Goal: Task Accomplishment & Management: Use online tool/utility

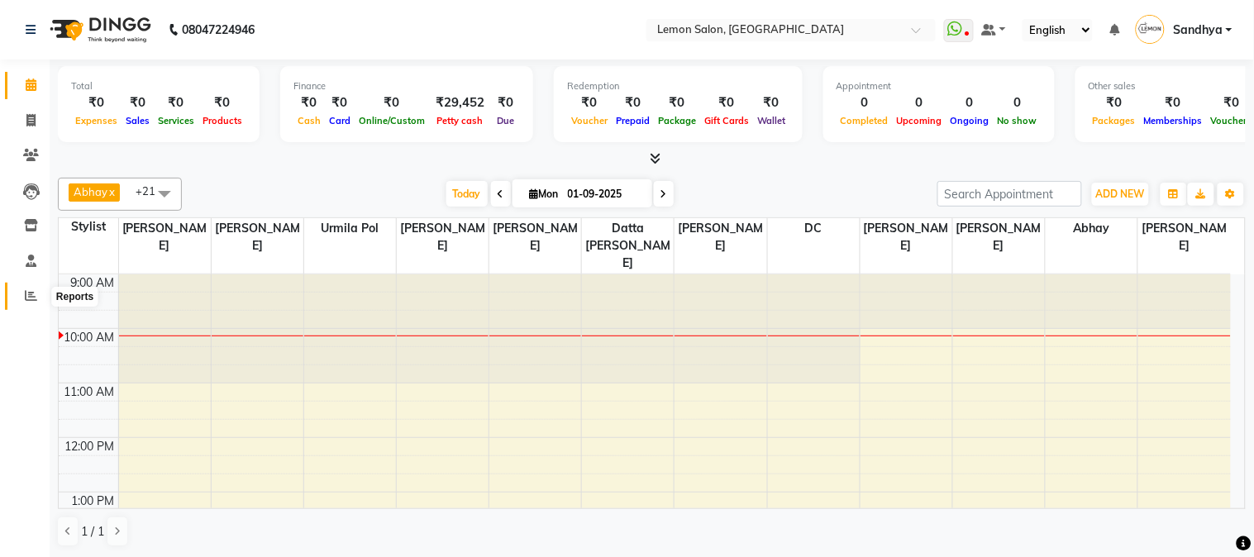
click at [31, 295] on icon at bounding box center [31, 295] width 12 height 12
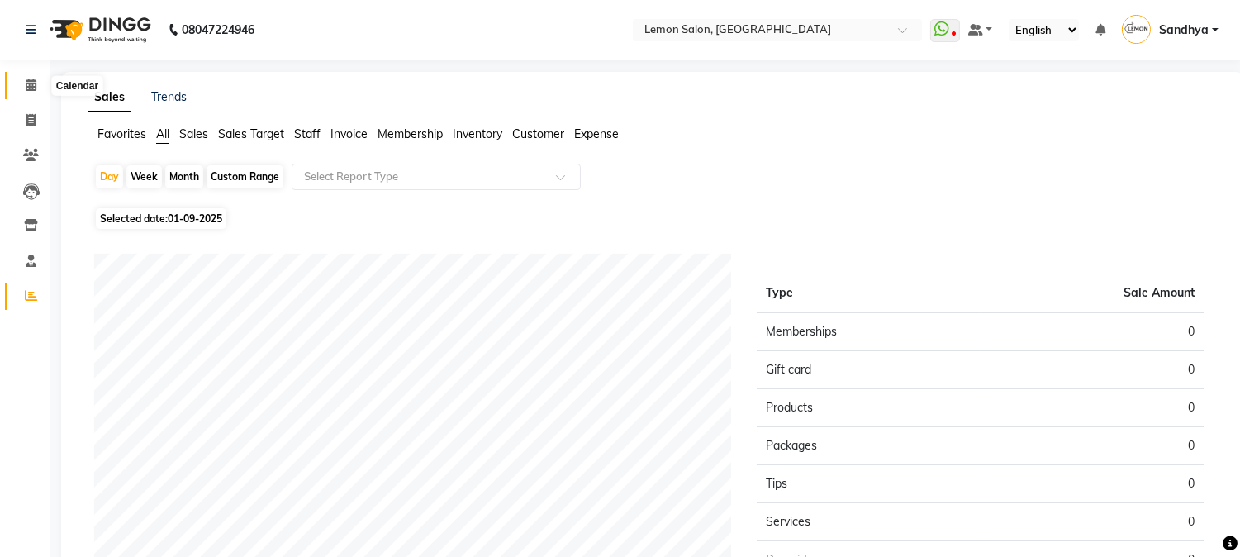
click at [19, 91] on span at bounding box center [31, 85] width 29 height 19
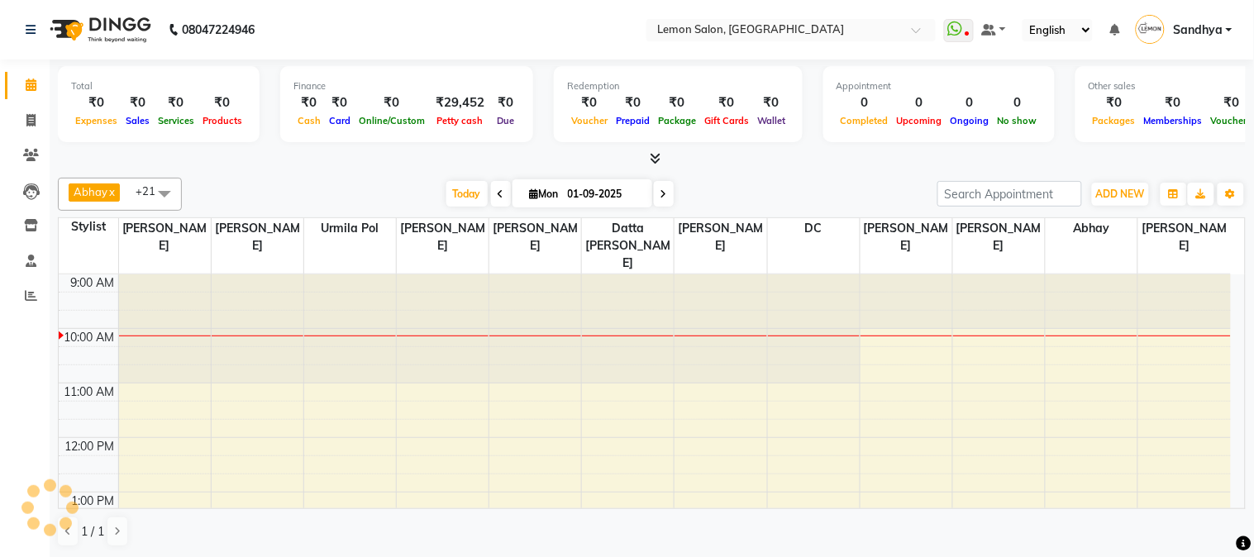
scroll to position [55, 0]
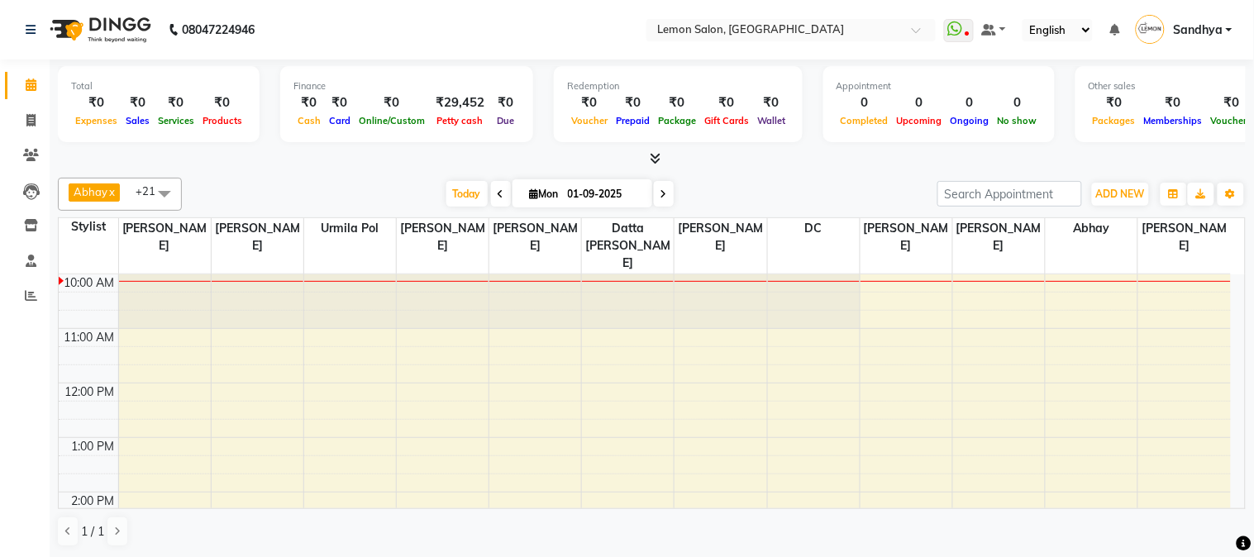
click at [650, 155] on icon at bounding box center [655, 158] width 11 height 12
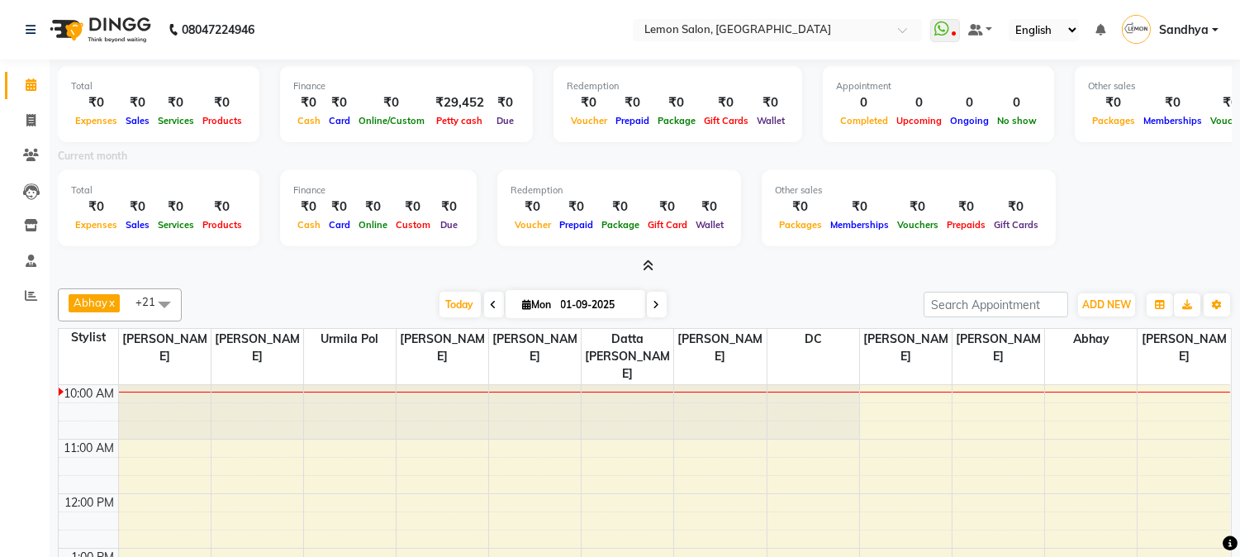
click at [645, 263] on icon at bounding box center [648, 265] width 11 height 12
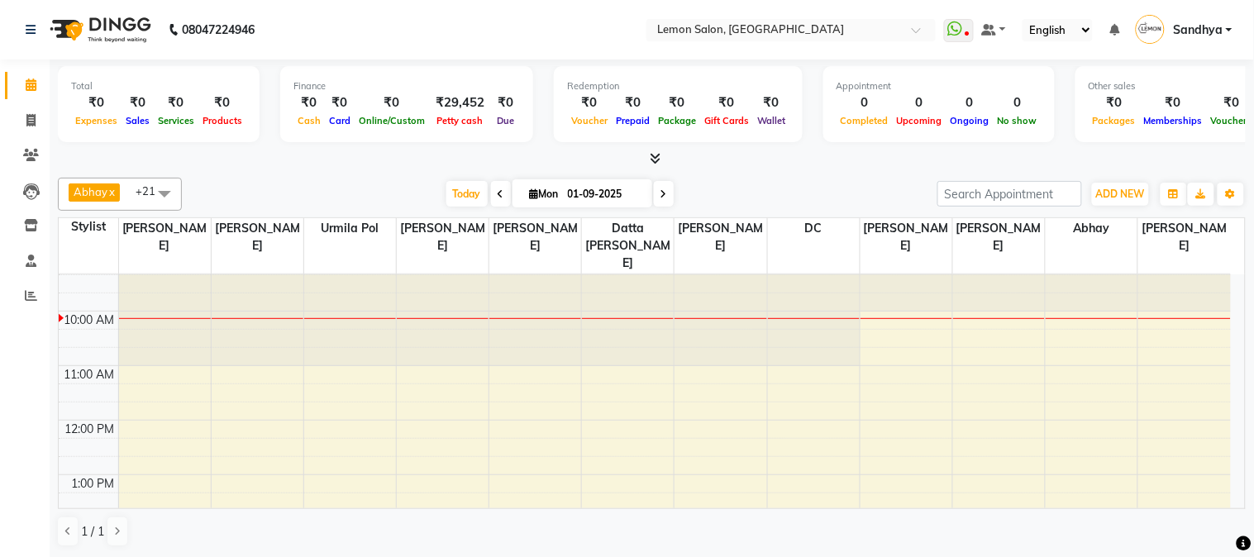
scroll to position [0, 0]
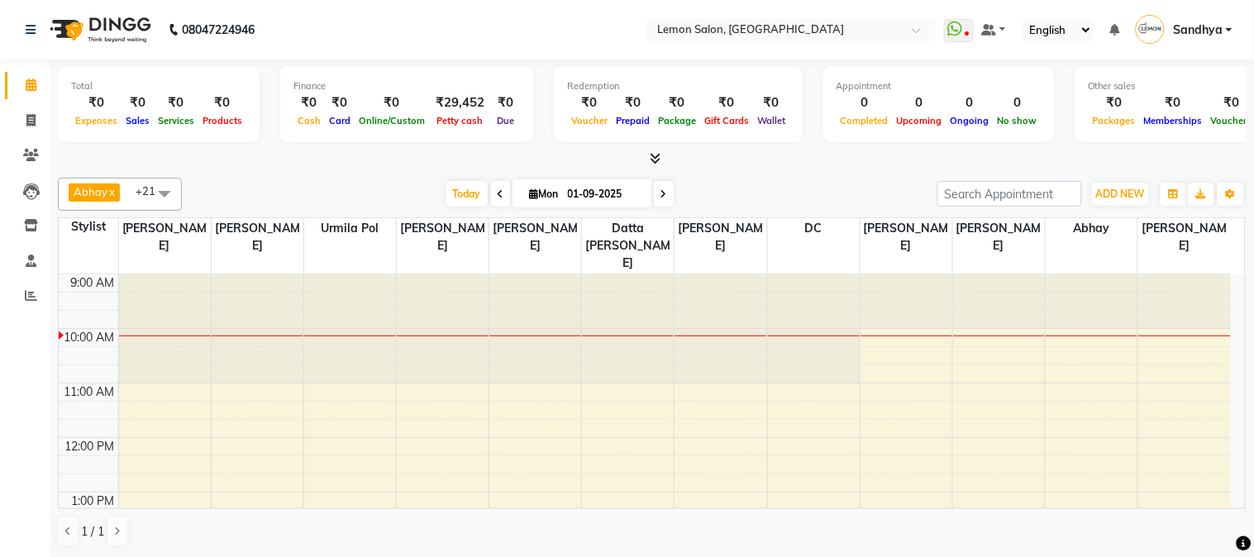
click at [323, 194] on div "[DATE] [DATE]" at bounding box center [559, 194] width 739 height 25
click at [39, 114] on span at bounding box center [31, 121] width 29 height 19
select select "565"
select select "service"
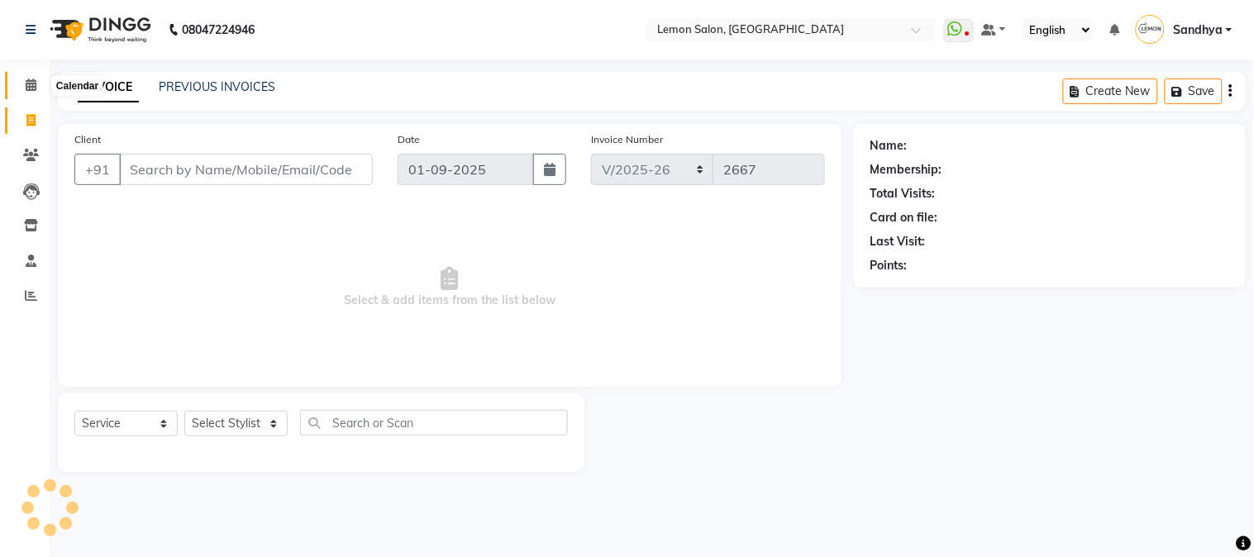
click at [30, 88] on icon at bounding box center [31, 85] width 11 height 12
